Goal: Transaction & Acquisition: Purchase product/service

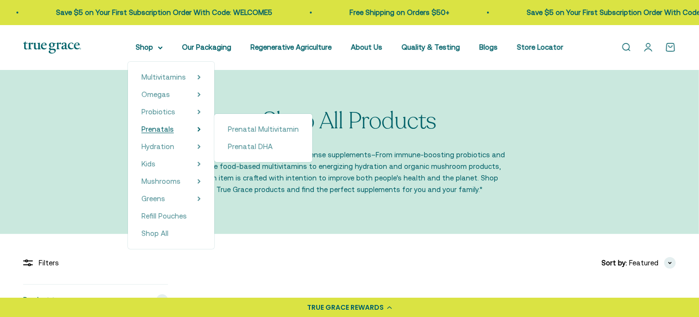
click at [169, 127] on span "Prenatals" at bounding box center [157, 129] width 32 height 8
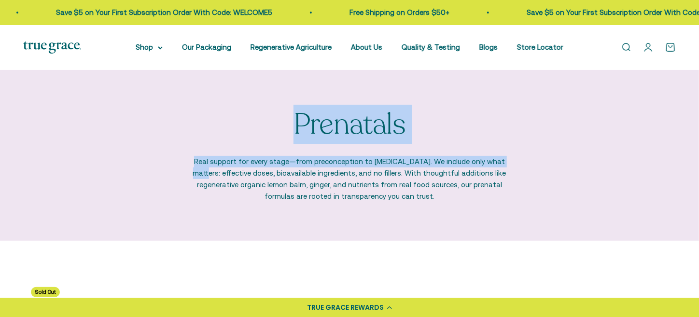
drag, startPoint x: 698, startPoint y: 43, endPoint x: 706, endPoint y: 81, distance: 38.3
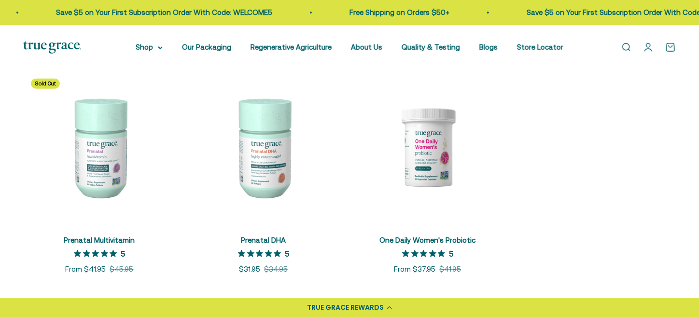
scroll to position [205, 0]
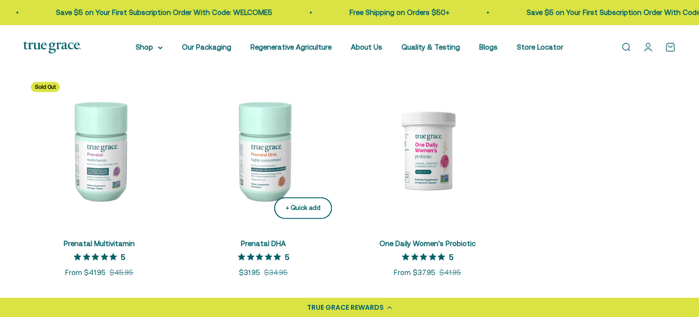
click at [303, 213] on div "+ Quick add" at bounding box center [303, 208] width 35 height 10
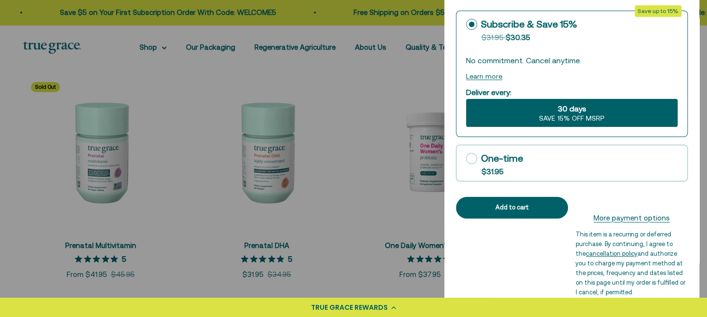
click at [468, 157] on icon at bounding box center [471, 158] width 11 height 11
click at [466, 158] on input "One-time $31.95" at bounding box center [465, 158] width 0 height 0
radio input "true"
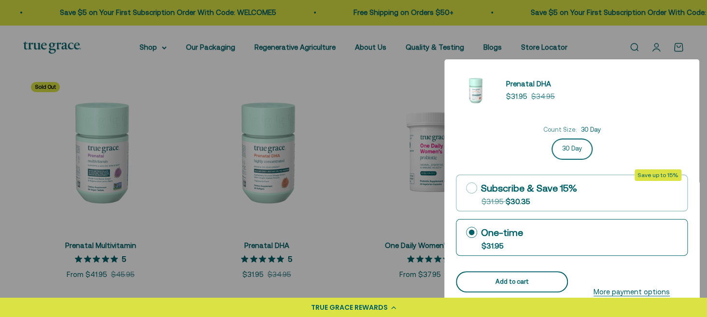
click at [492, 288] on button "Add to cart" at bounding box center [512, 282] width 112 height 22
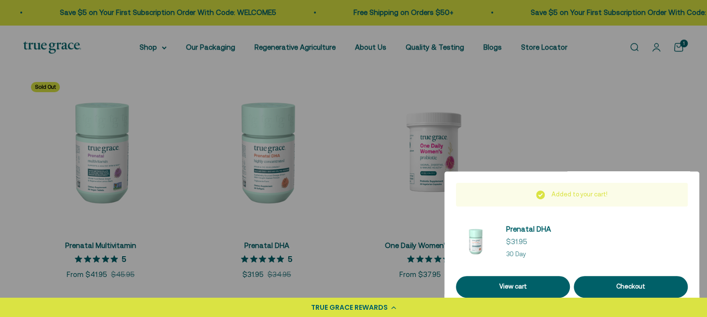
click at [596, 140] on div at bounding box center [353, 158] width 707 height 317
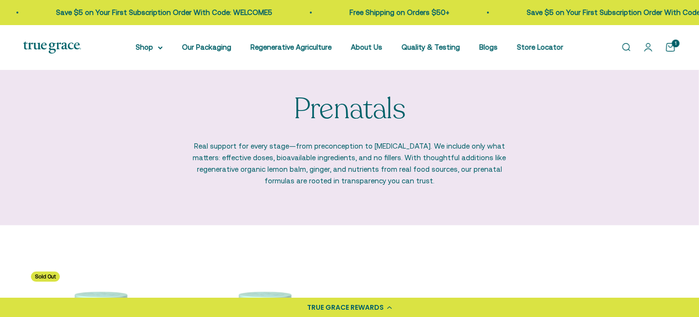
scroll to position [0, 0]
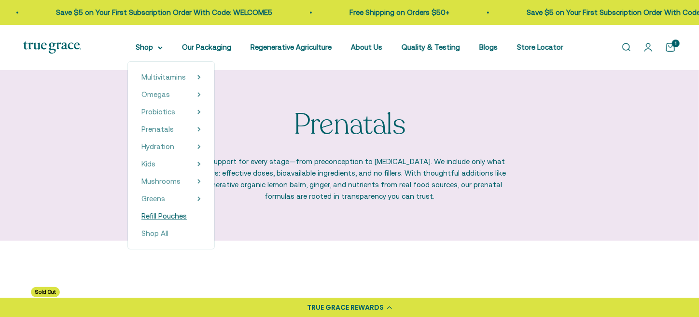
click at [170, 218] on span "Refill Pouches" at bounding box center [163, 216] width 45 height 8
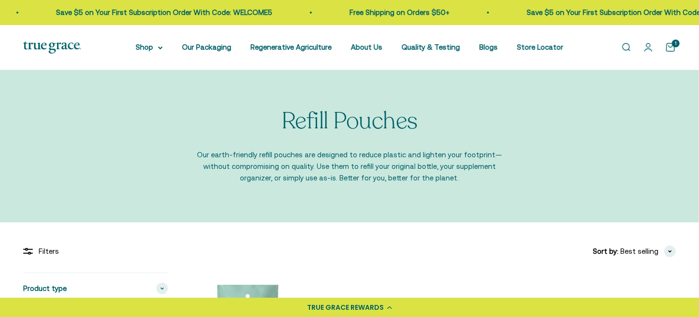
click at [627, 46] on link "Open search" at bounding box center [626, 47] width 11 height 11
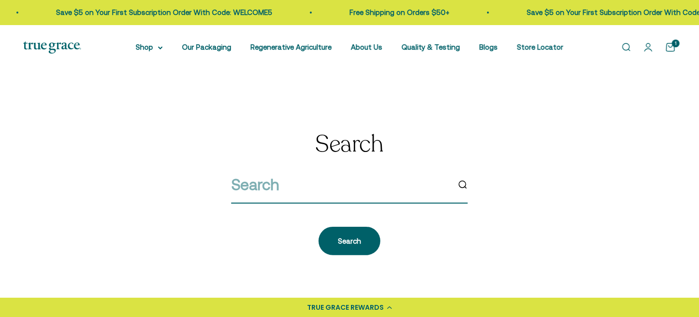
click at [331, 190] on input "search" at bounding box center [340, 184] width 218 height 25
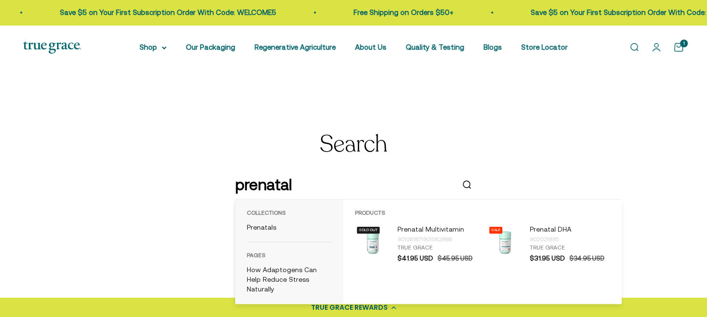
type input "prenatal"
click at [419, 235] on div "901061871901062888" at bounding box center [437, 240] width 80 height 10
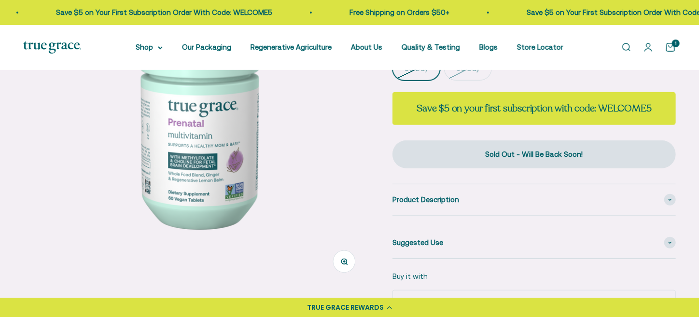
scroll to position [146, 0]
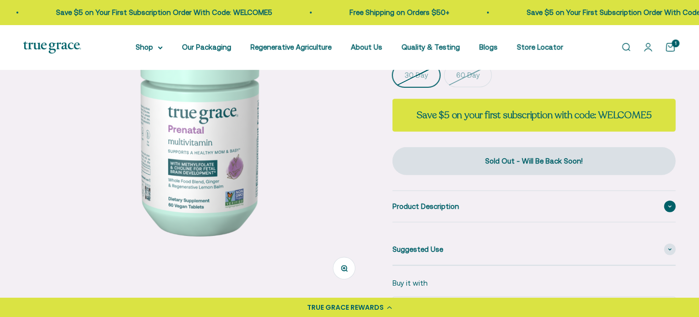
click at [673, 207] on span at bounding box center [670, 207] width 12 height 12
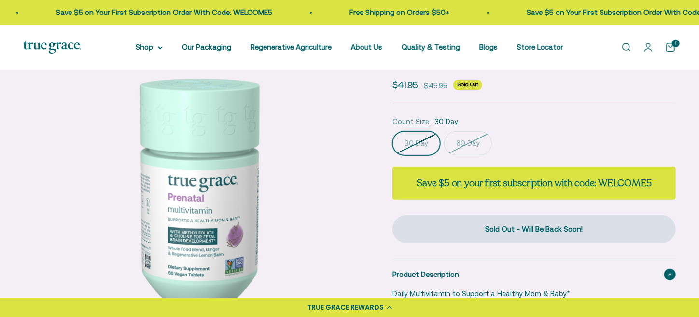
scroll to position [78, 0]
click at [665, 52] on link "Open cart 1" at bounding box center [670, 47] width 11 height 11
